Goal: Task Accomplishment & Management: Manage account settings

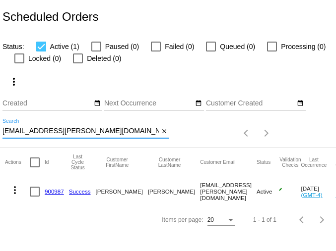
click at [38, 131] on input "[EMAIL_ADDRESS][PERSON_NAME][DOMAIN_NAME]" at bounding box center [80, 131] width 156 height 8
paste input "[EMAIL_ADDRESS][DOMAIN_NAME]"
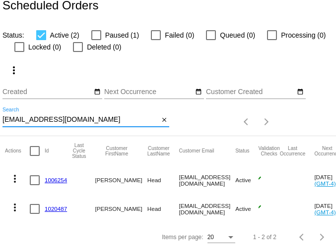
type input "[EMAIL_ADDRESS][DOMAIN_NAME]"
click at [15, 174] on mat-icon "more_vert" at bounding box center [15, 179] width 12 height 12
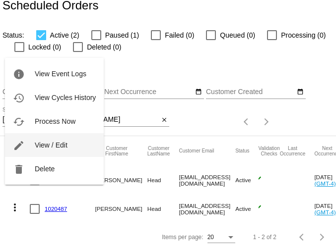
click at [42, 149] on button "edit View / Edit" at bounding box center [54, 145] width 99 height 24
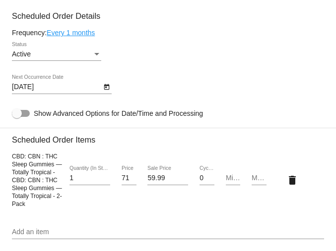
scroll to position [494, 0]
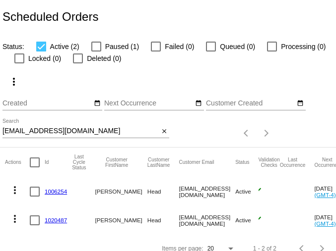
click at [15, 221] on mat-icon "more_vert" at bounding box center [15, 219] width 12 height 12
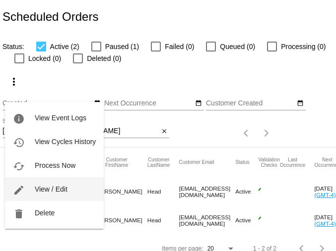
click at [41, 184] on button "edit View / Edit" at bounding box center [54, 189] width 99 height 24
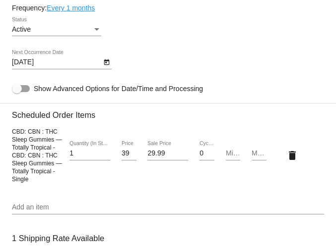
scroll to position [521, 0]
